Goal: Book appointment/travel/reservation

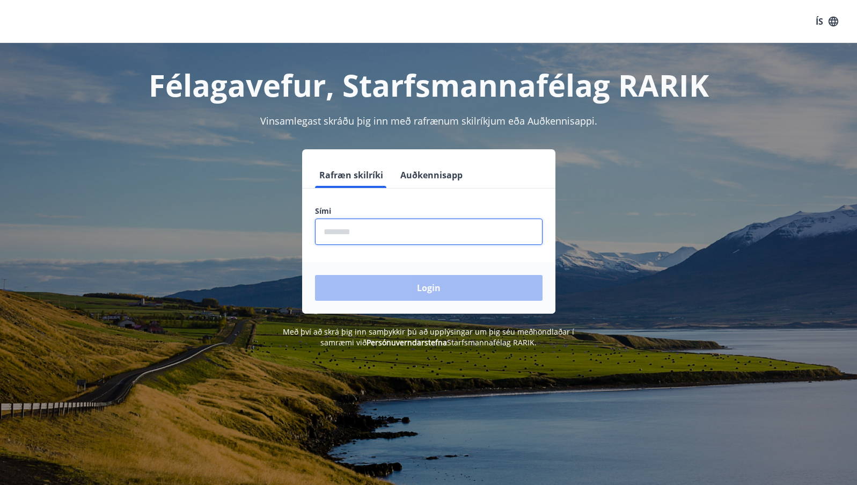
click at [382, 235] on input "phone" at bounding box center [429, 232] width 228 height 26
type input "********"
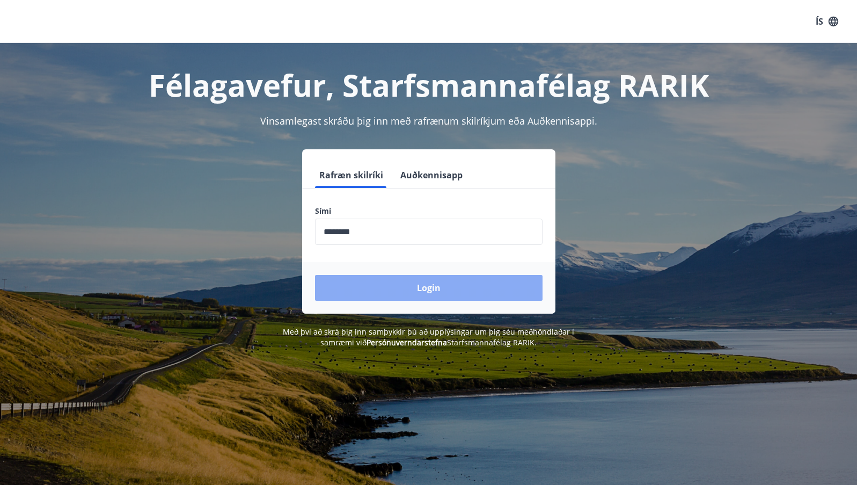
click at [387, 283] on button "Login" at bounding box center [429, 288] width 228 height 26
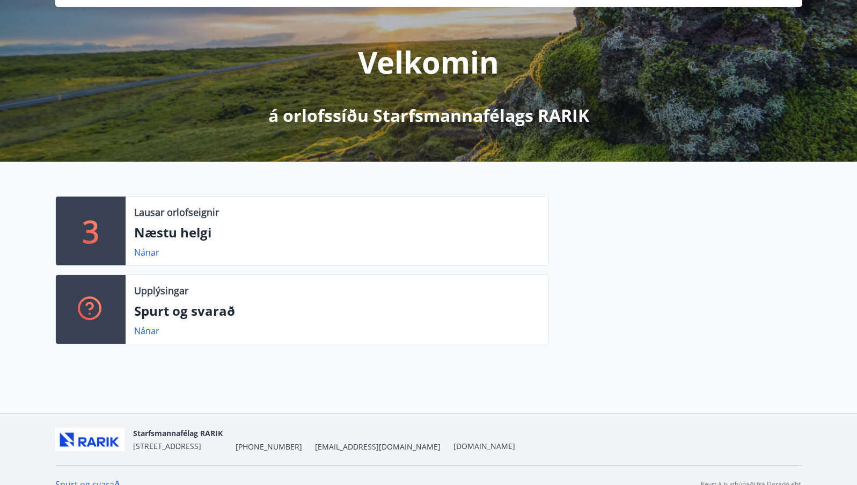
scroll to position [107, 0]
drag, startPoint x: 149, startPoint y: 250, endPoint x: 391, endPoint y: 381, distance: 274.6
click at [391, 381] on div "G [PERSON_NAME] [PERSON_NAME] Kennitala 220966-4379 Samtals punktar 86 Inneign …" at bounding box center [428, 175] width 857 height 476
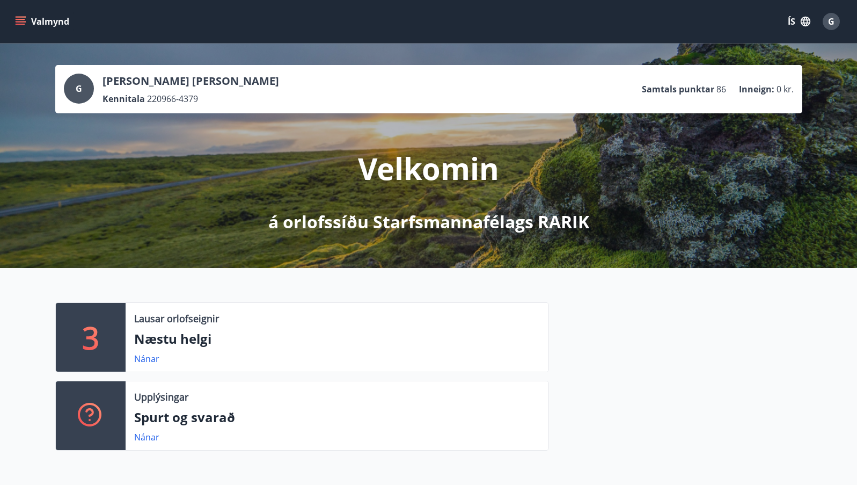
scroll to position [72, 0]
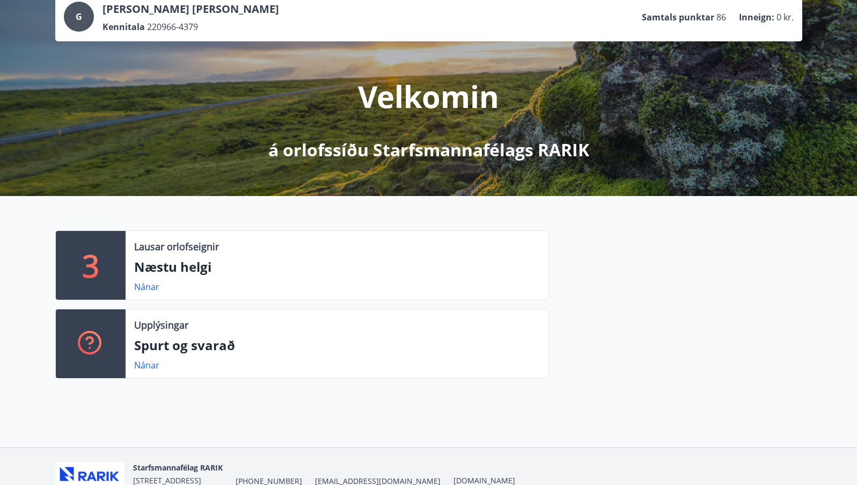
drag, startPoint x: 143, startPoint y: 286, endPoint x: 325, endPoint y: 301, distance: 182.7
click at [325, 301] on div "3 Lausar orlofseignir Næstu helgi Nánar Upplýsingar Spurt og svarað Nánar" at bounding box center [295, 308] width 507 height 157
click at [142, 289] on link "Nánar" at bounding box center [146, 287] width 25 height 12
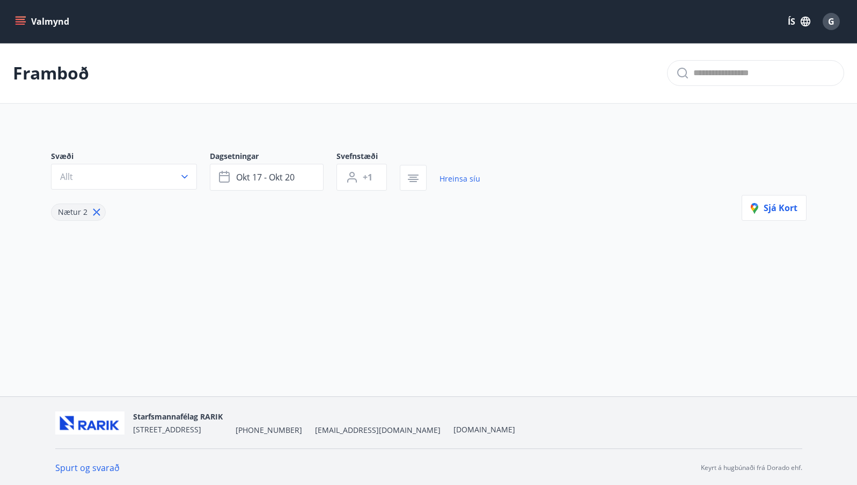
type input "*"
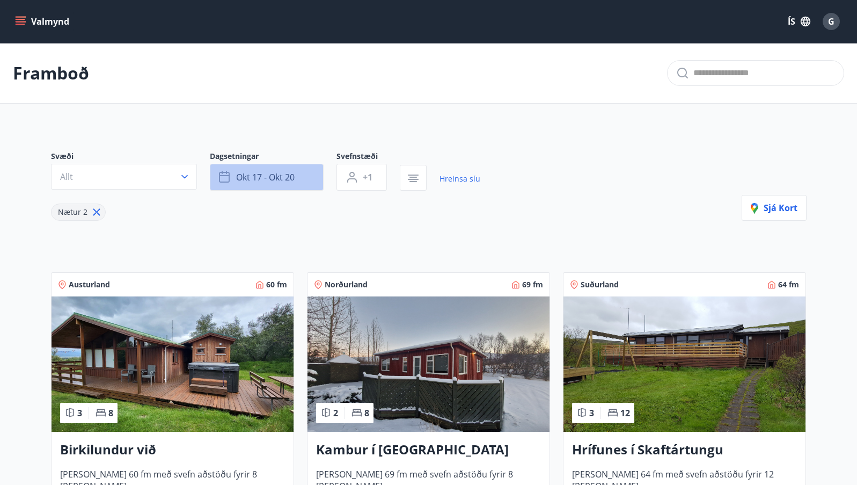
click at [303, 180] on button "okt 17 - okt 20" at bounding box center [267, 177] width 114 height 27
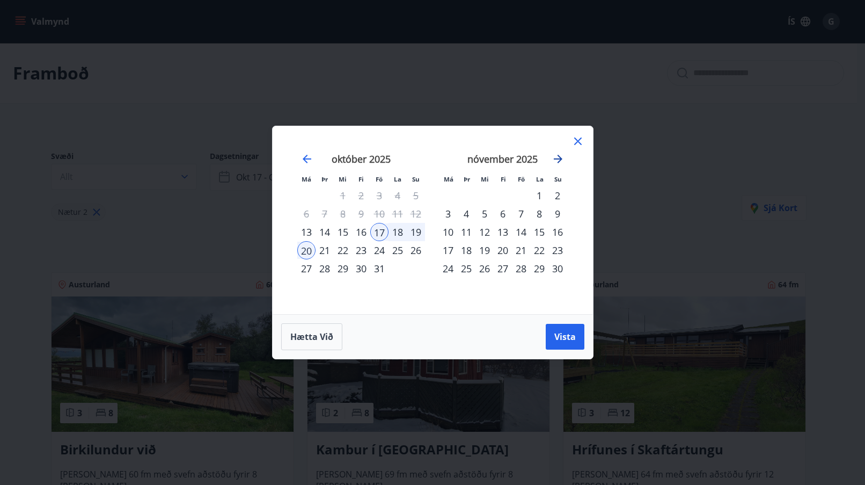
click at [559, 155] on icon "Move forward to switch to the next month." at bounding box center [558, 158] width 13 height 13
click at [523, 232] on div "19" at bounding box center [521, 232] width 18 height 18
click at [521, 250] on div "26" at bounding box center [521, 250] width 18 height 18
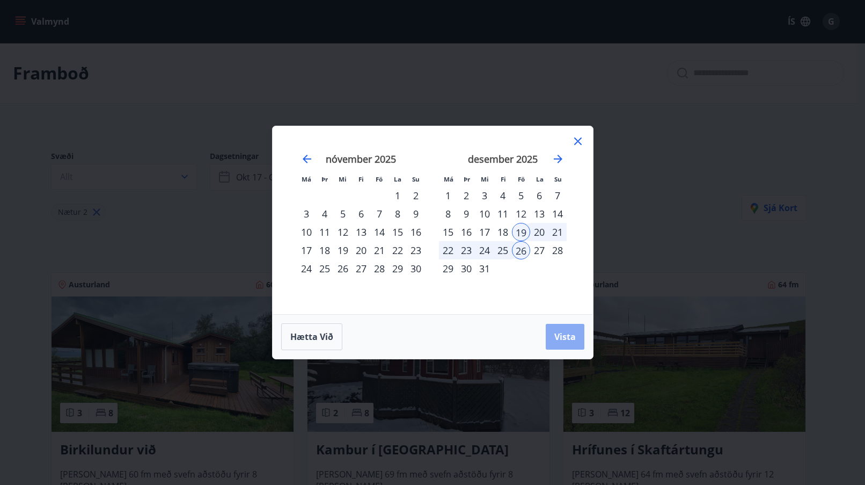
click at [559, 331] on span "Vista" at bounding box center [565, 337] width 21 height 12
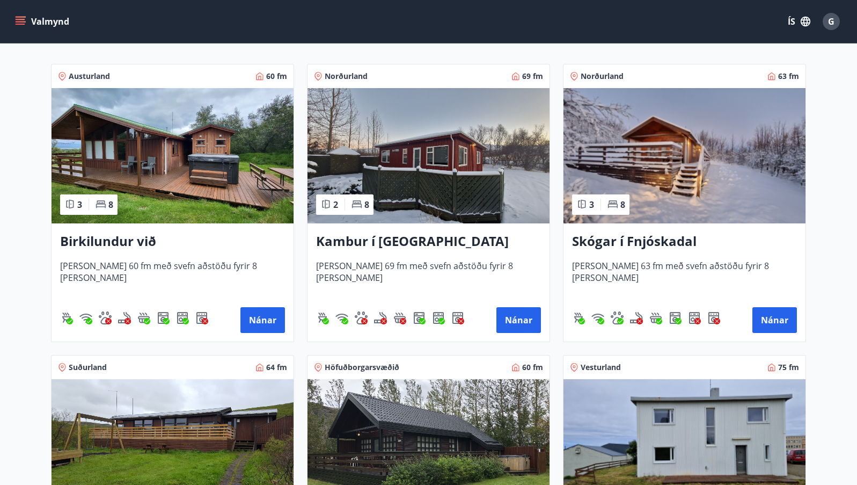
scroll to position [208, 0]
click at [781, 329] on button "Nánar" at bounding box center [775, 321] width 45 height 26
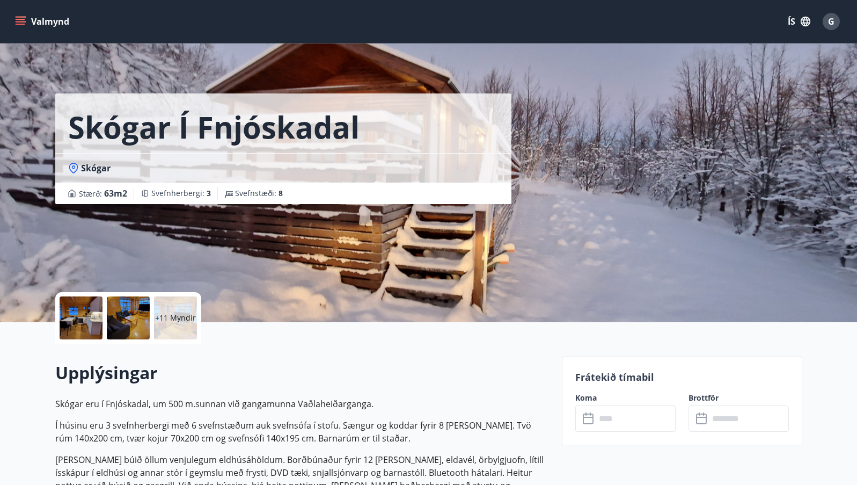
click at [85, 330] on div at bounding box center [81, 317] width 43 height 43
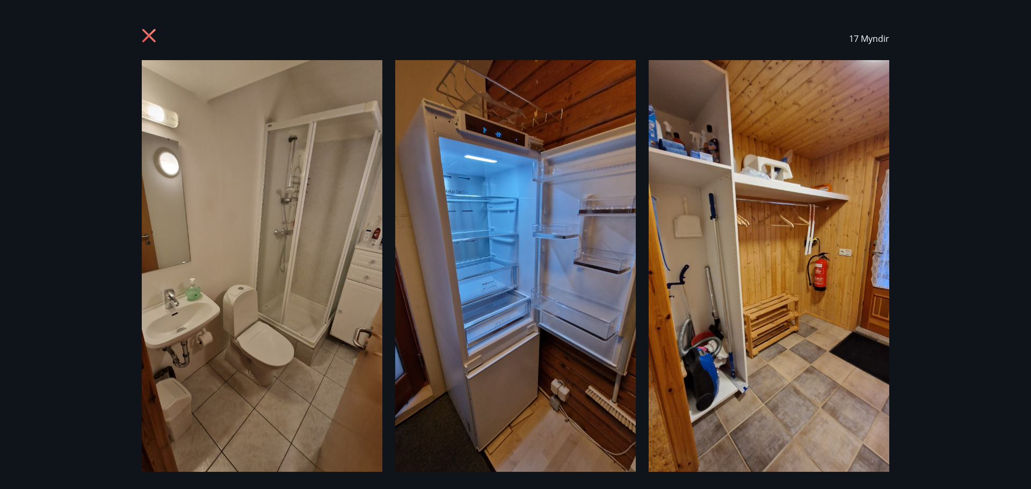
click at [865, 253] on img at bounding box center [769, 273] width 241 height 427
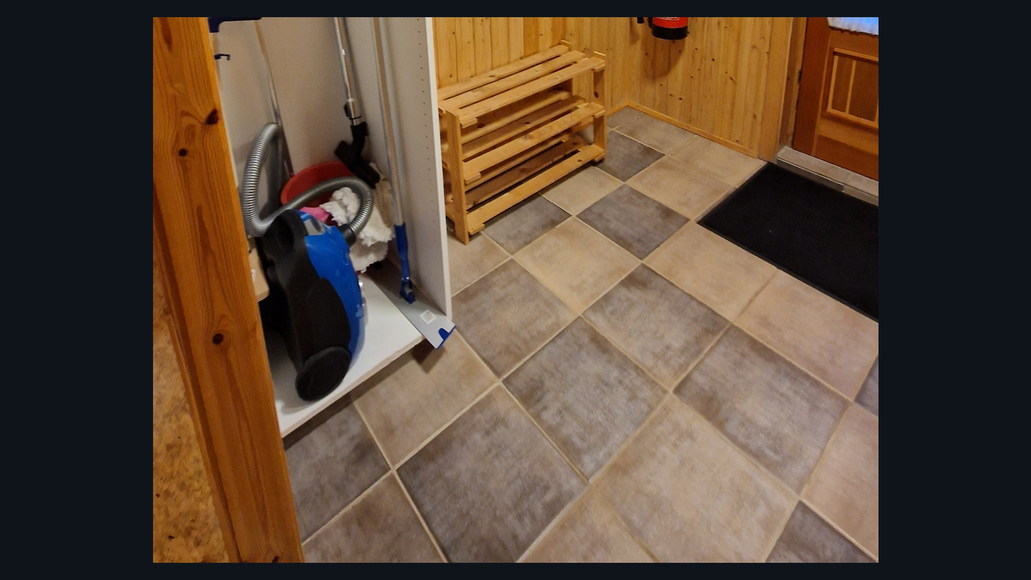
scroll to position [786, 0]
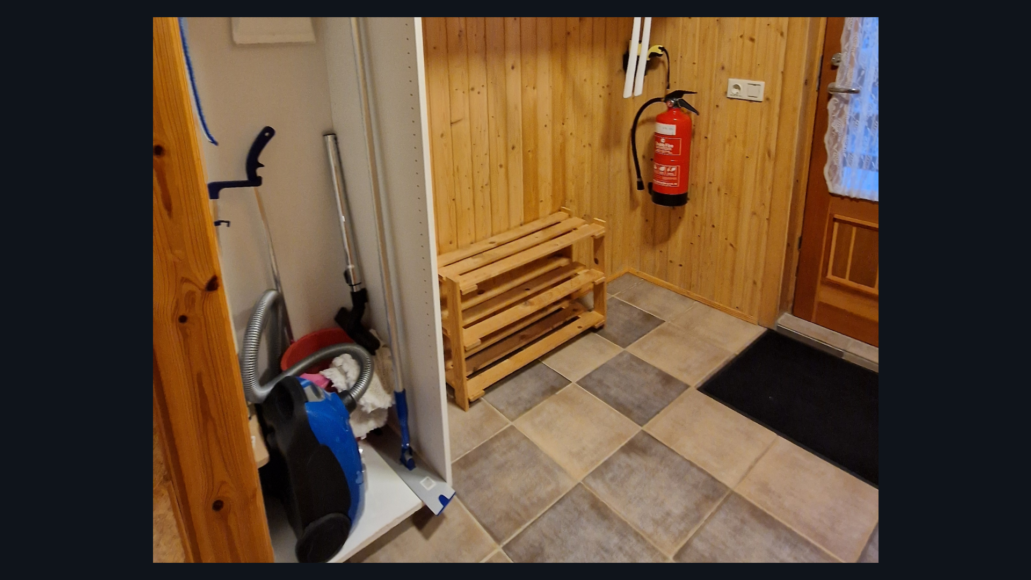
click at [865, 201] on img at bounding box center [515, 154] width 725 height 1289
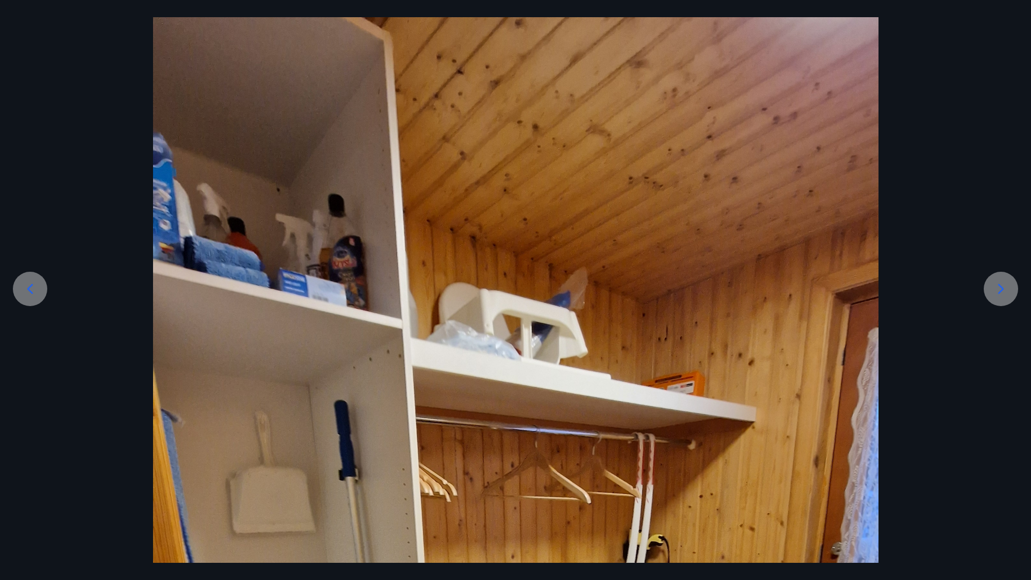
scroll to position [57, 0]
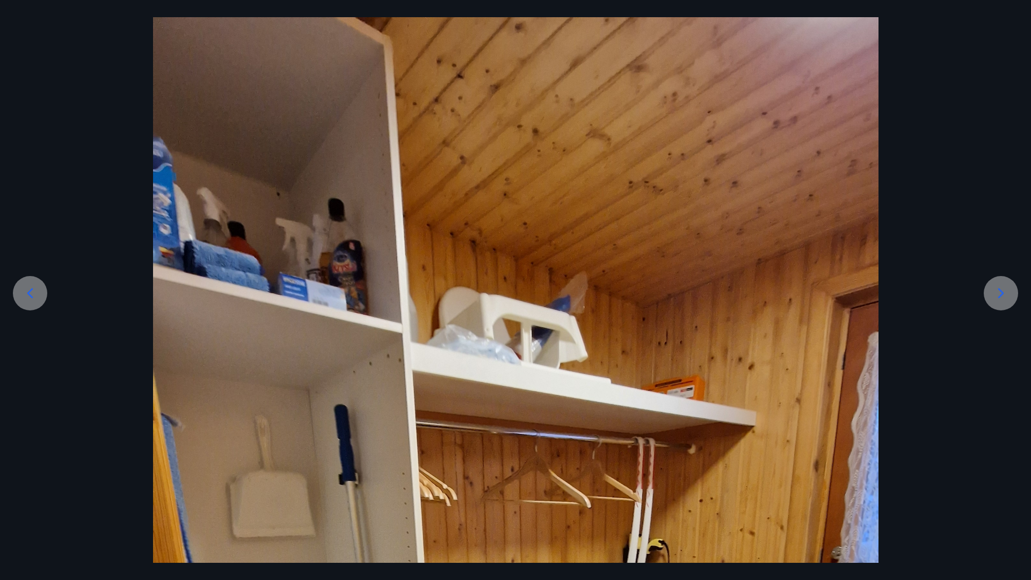
click at [865, 298] on icon at bounding box center [1000, 293] width 17 height 17
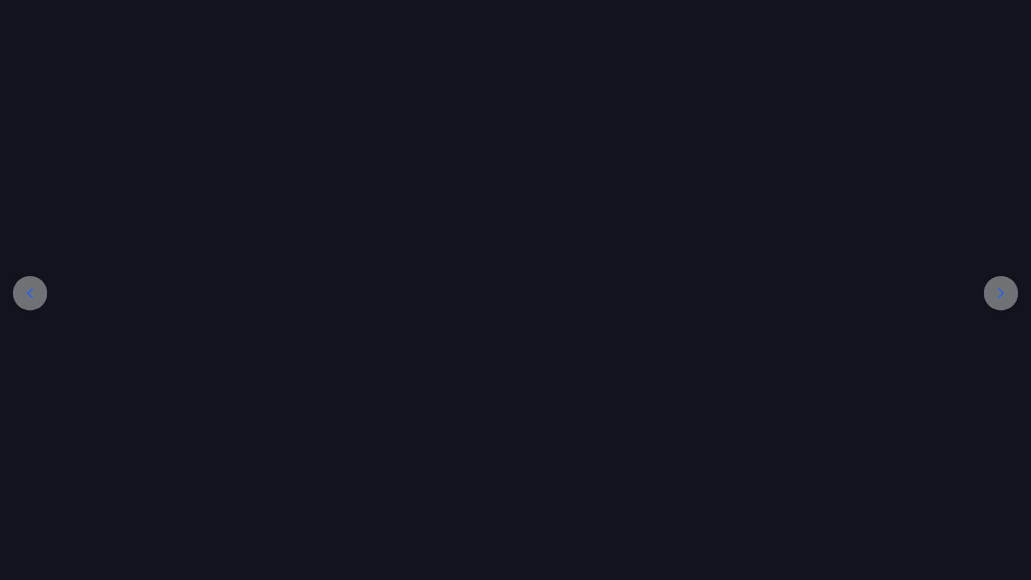
scroll to position [0, 0]
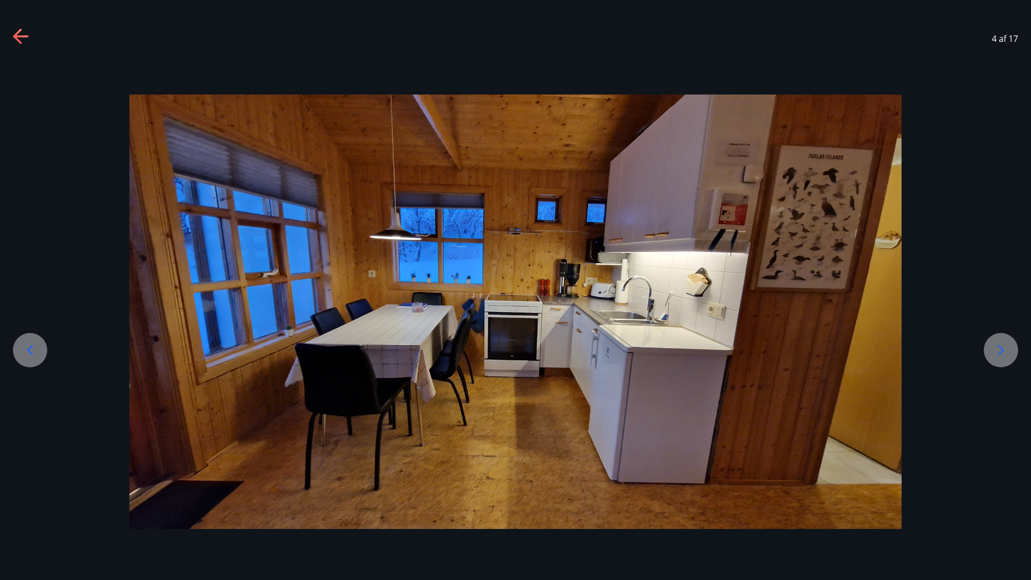
click at [865, 298] on div at bounding box center [515, 311] width 1031 height 434
click at [865, 353] on icon at bounding box center [1000, 349] width 17 height 17
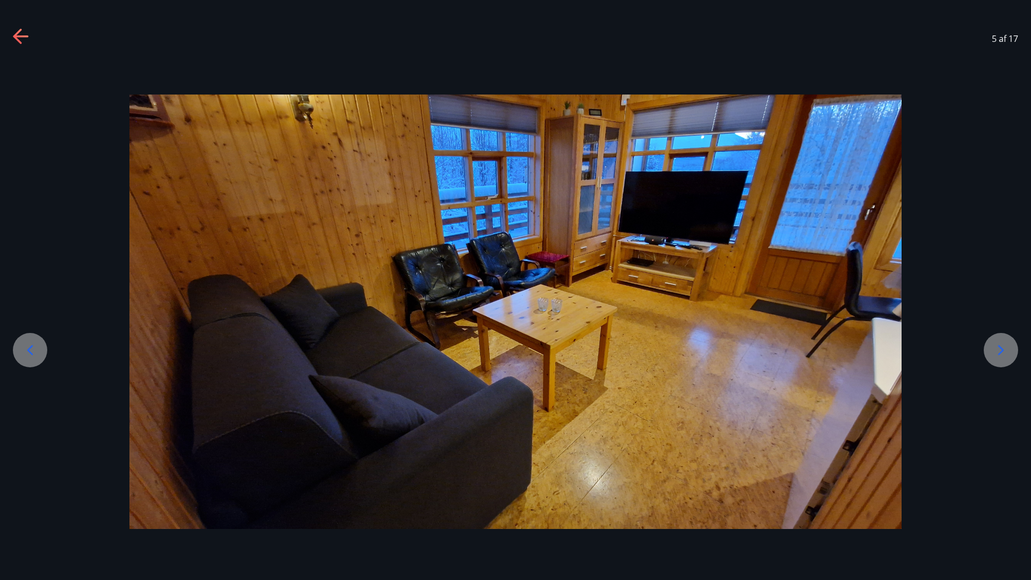
click at [865, 353] on icon at bounding box center [1000, 349] width 17 height 17
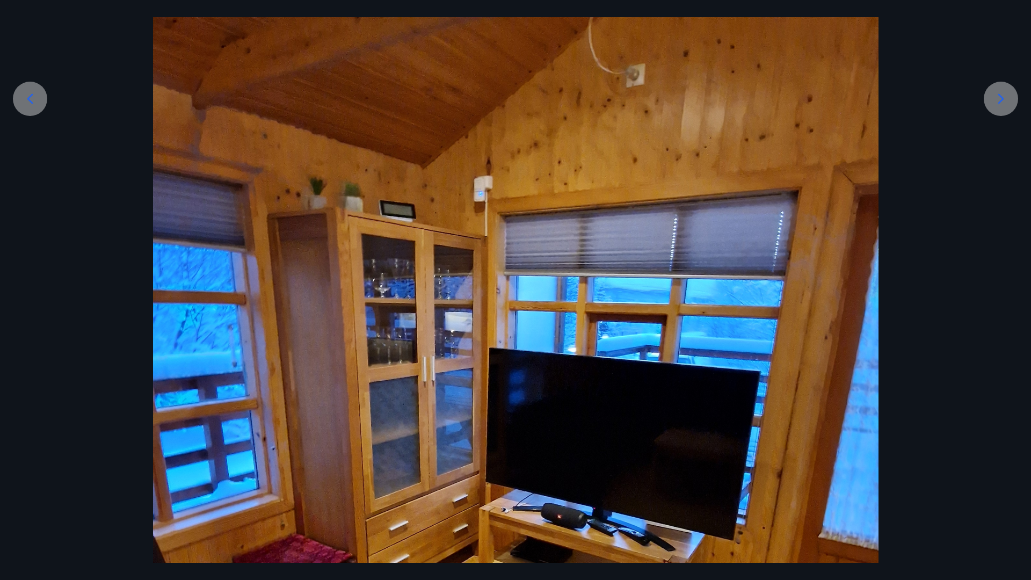
scroll to position [251, 0]
click at [865, 102] on icon at bounding box center [1000, 99] width 17 height 17
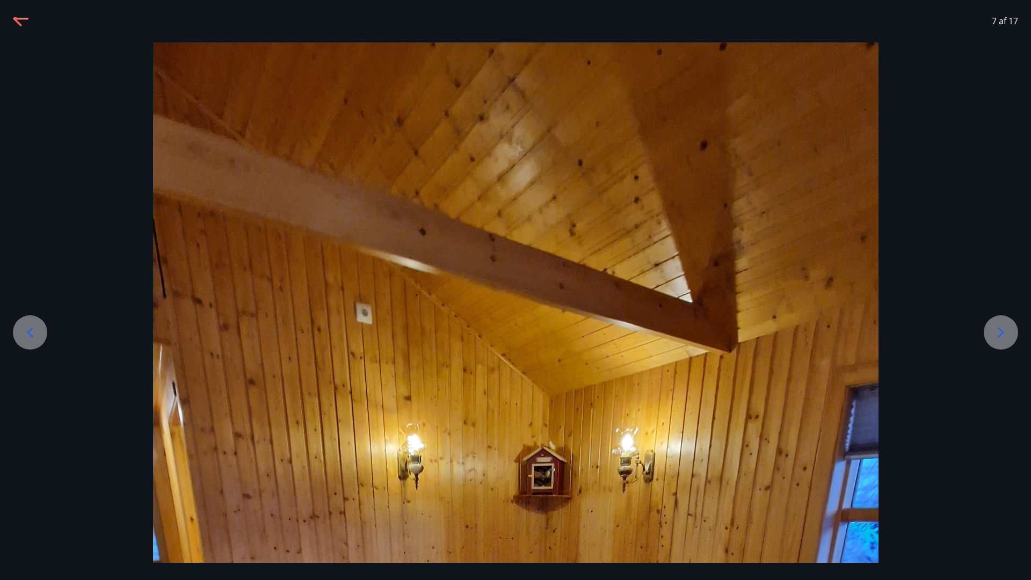
scroll to position [0, 0]
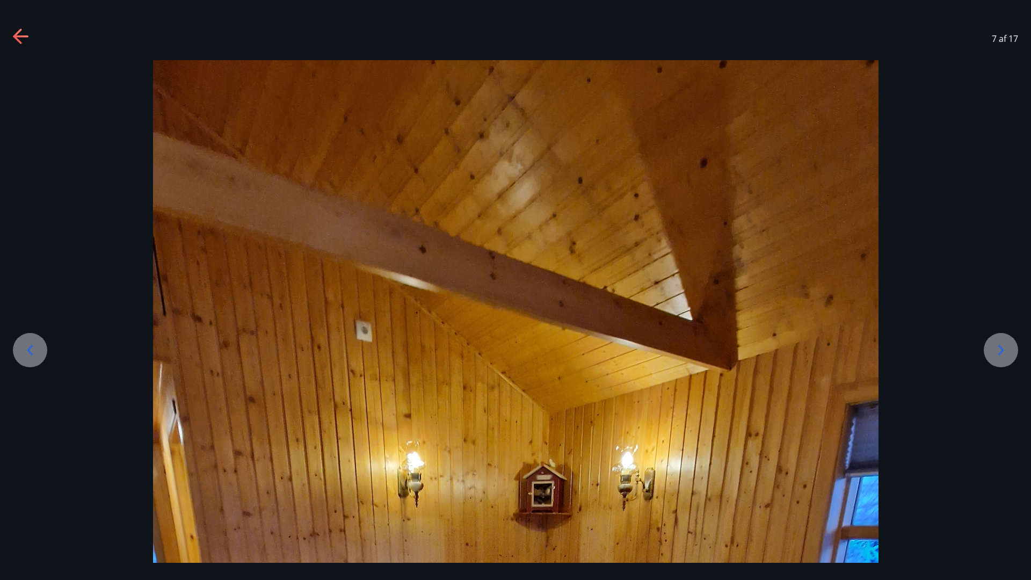
click at [865, 353] on icon at bounding box center [1000, 349] width 17 height 17
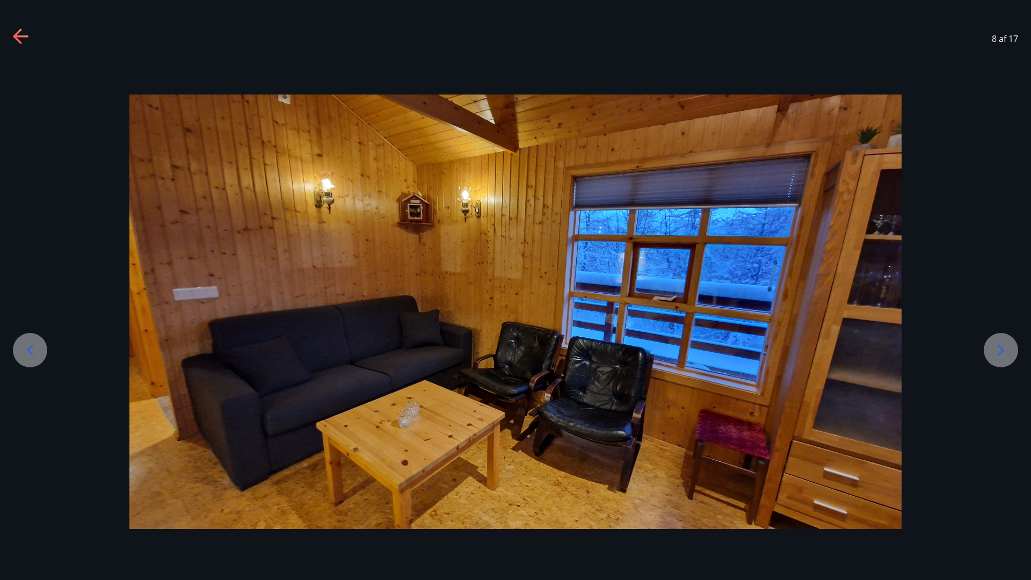
click at [865, 353] on icon at bounding box center [1000, 349] width 17 height 17
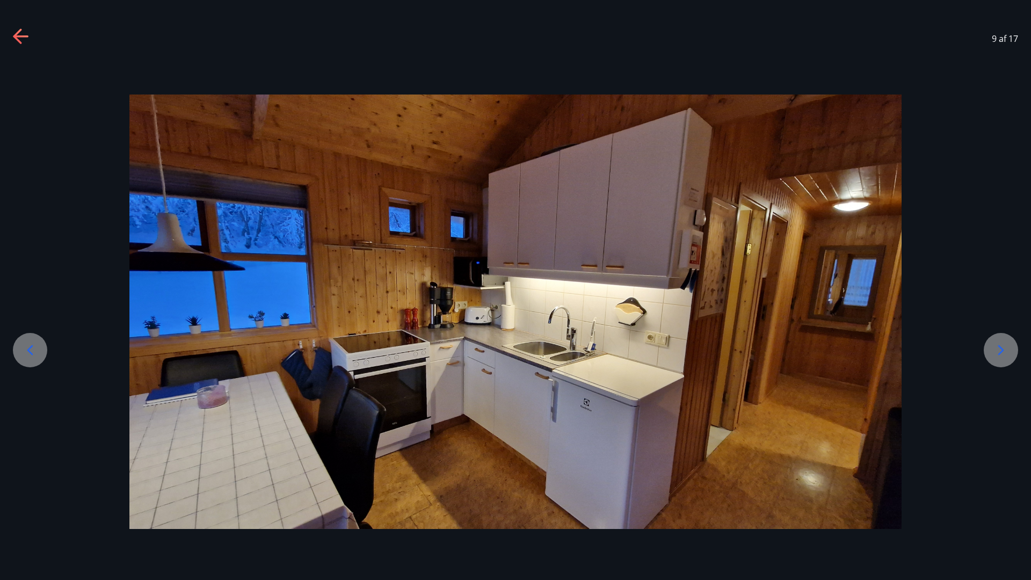
click at [865, 353] on icon at bounding box center [1000, 349] width 17 height 17
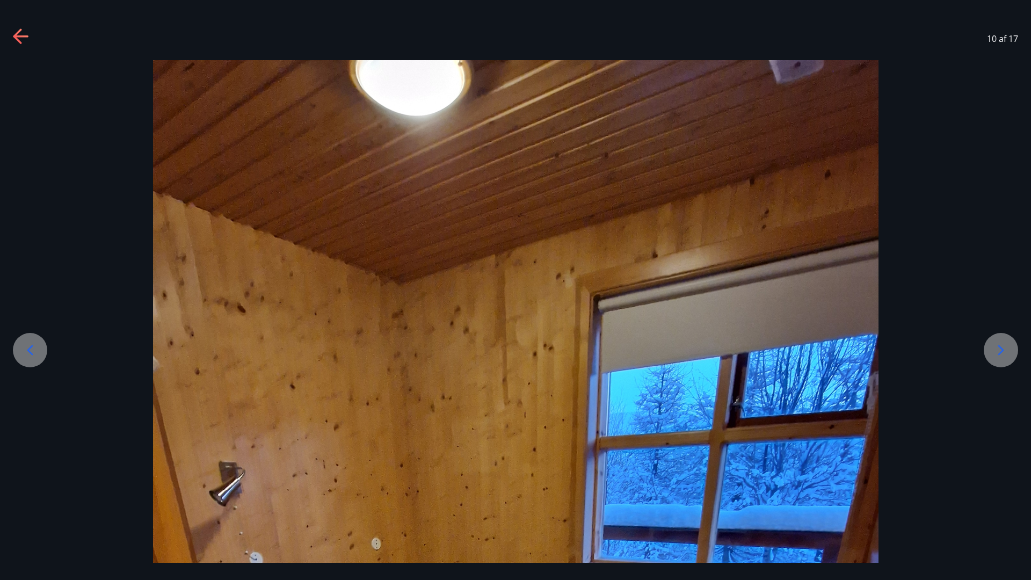
click at [865, 364] on div at bounding box center [1001, 350] width 34 height 34
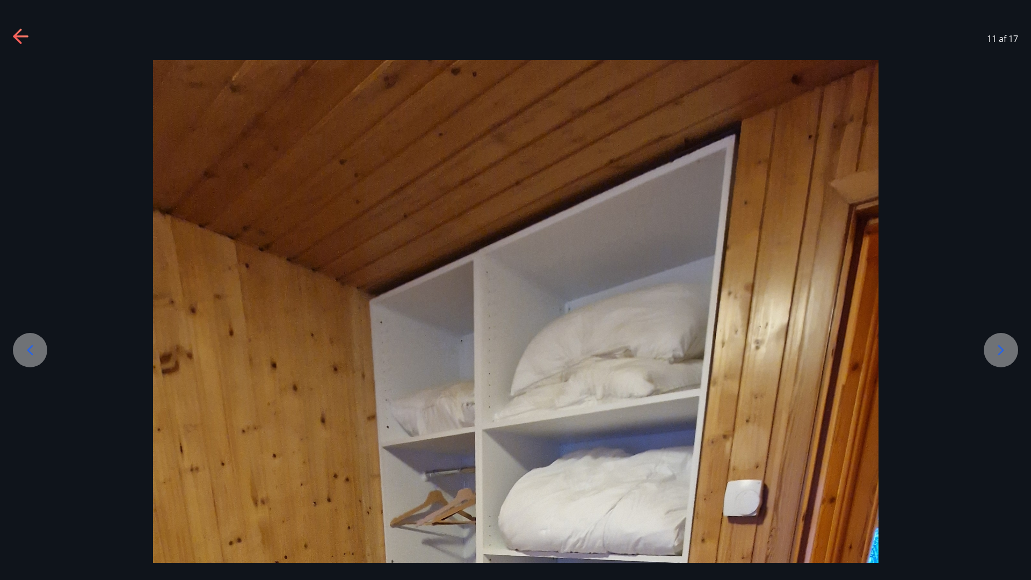
click at [865, 358] on icon at bounding box center [1000, 349] width 17 height 17
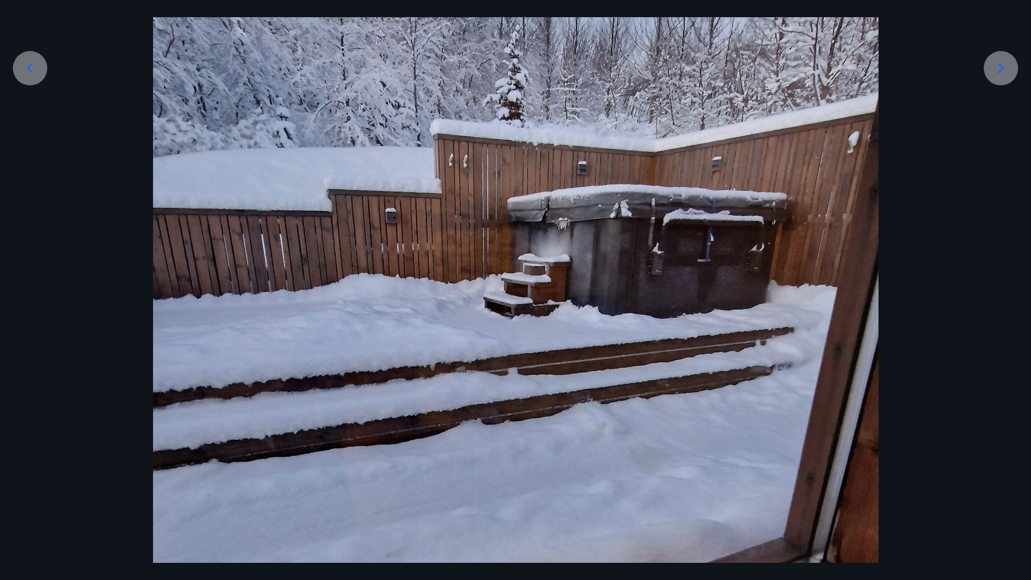
scroll to position [274, 0]
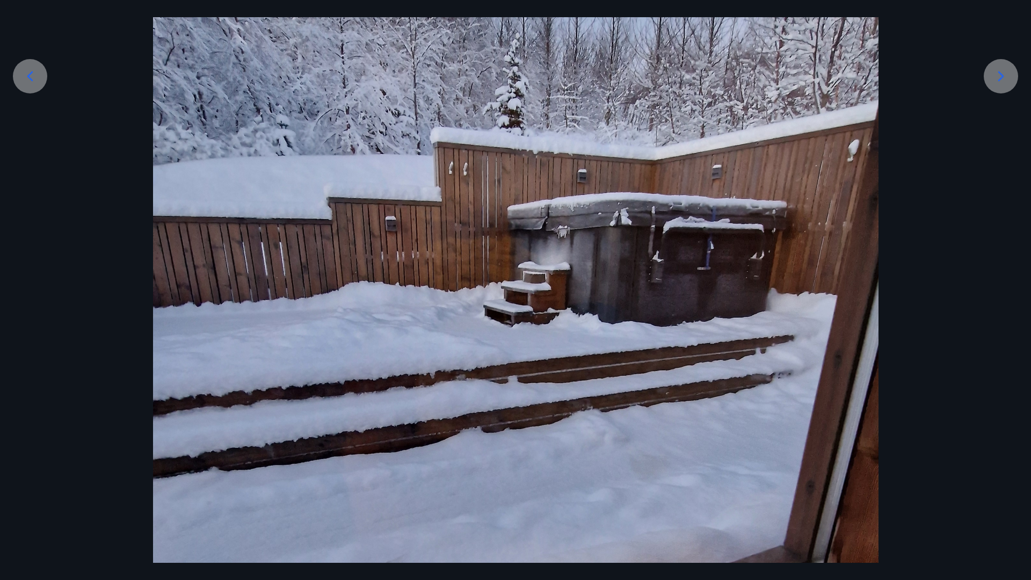
click at [865, 77] on icon at bounding box center [1001, 76] width 6 height 10
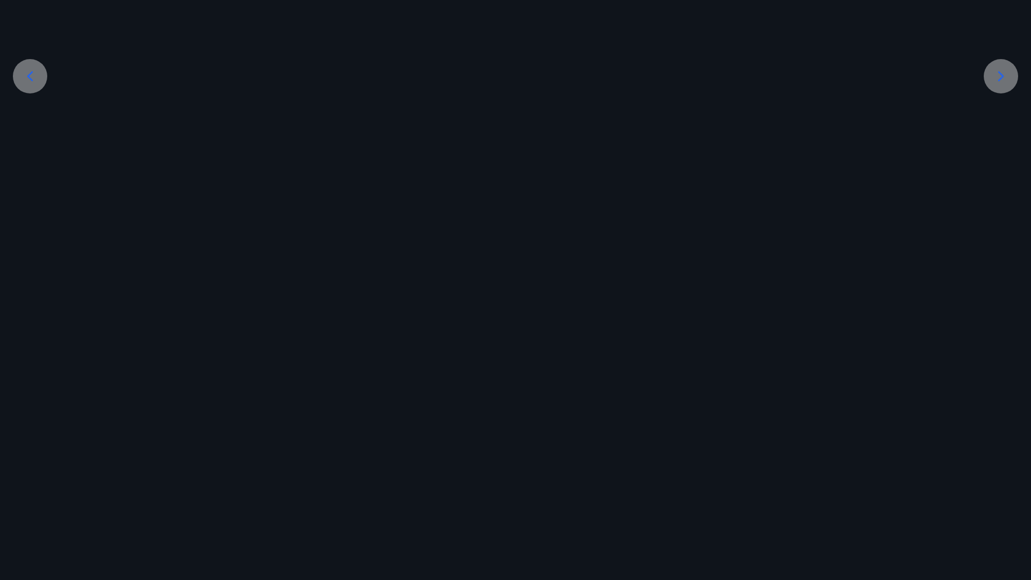
scroll to position [0, 0]
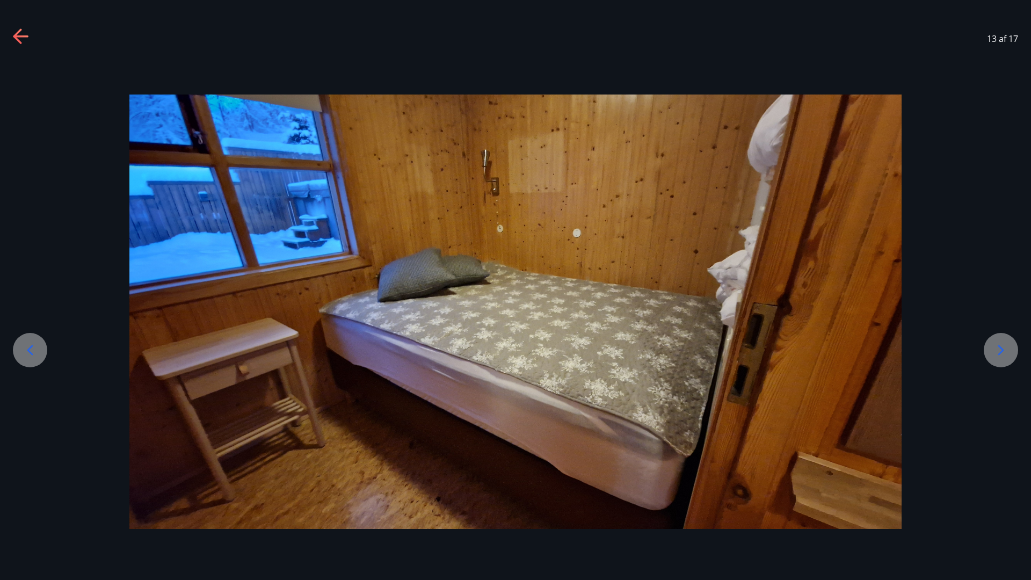
click at [865, 358] on div at bounding box center [1001, 350] width 34 height 34
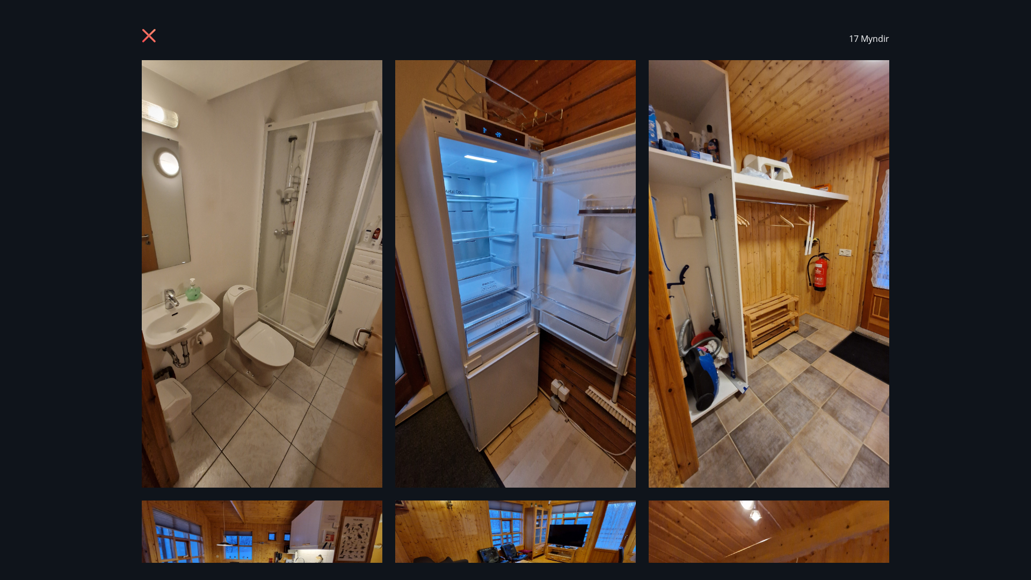
click at [151, 40] on icon at bounding box center [150, 36] width 17 height 17
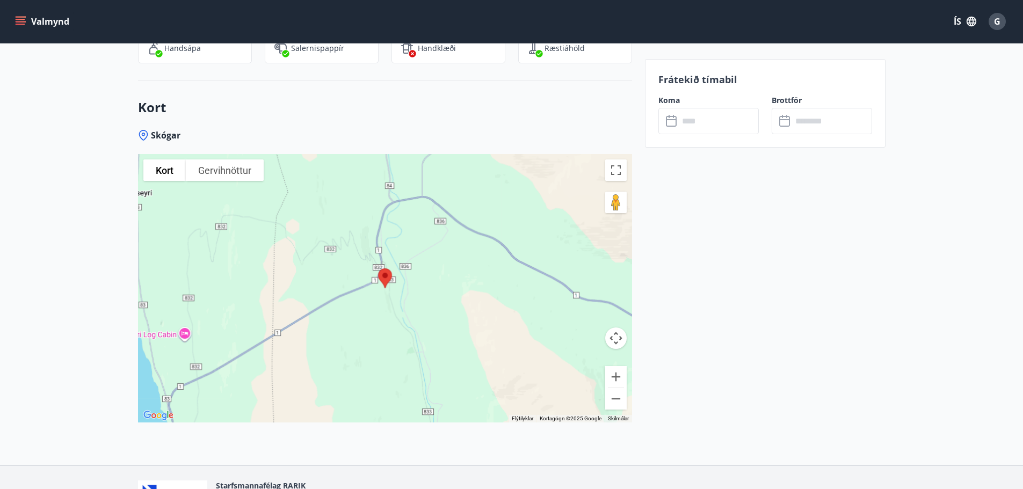
scroll to position [1723, 0]
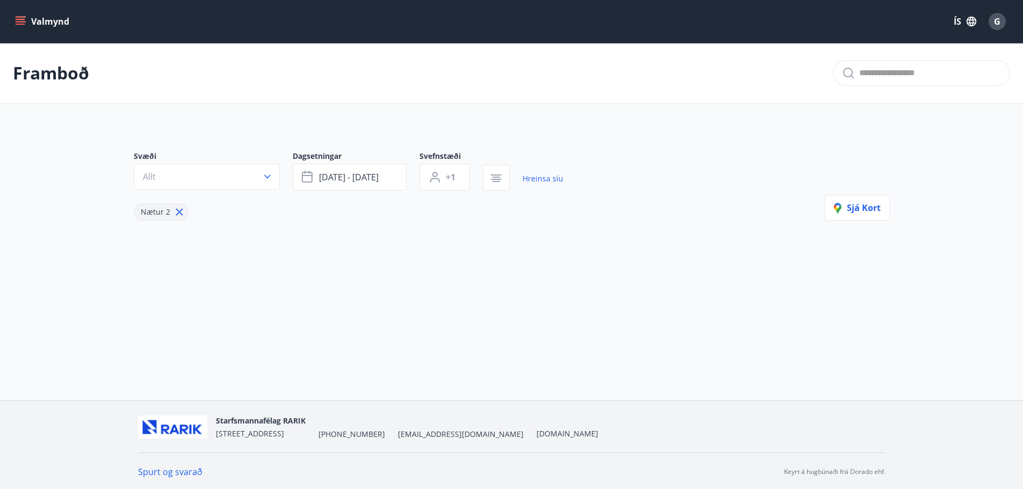
type input "*"
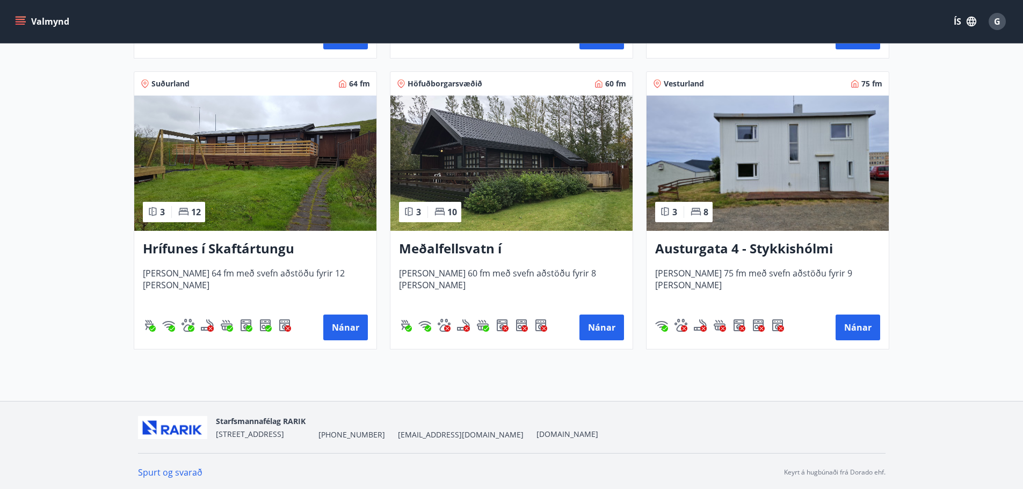
scroll to position [494, 0]
